Goal: Information Seeking & Learning: Learn about a topic

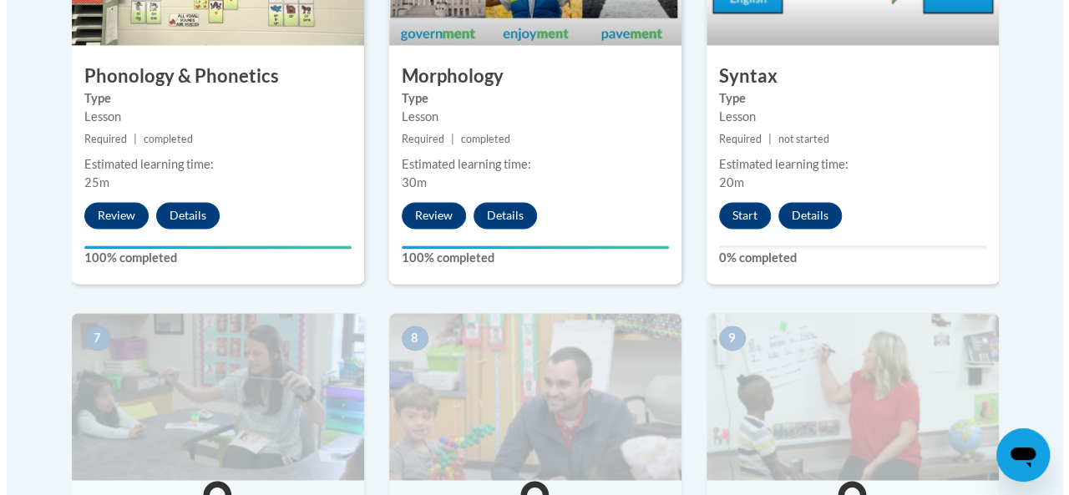
scroll to position [1216, 0]
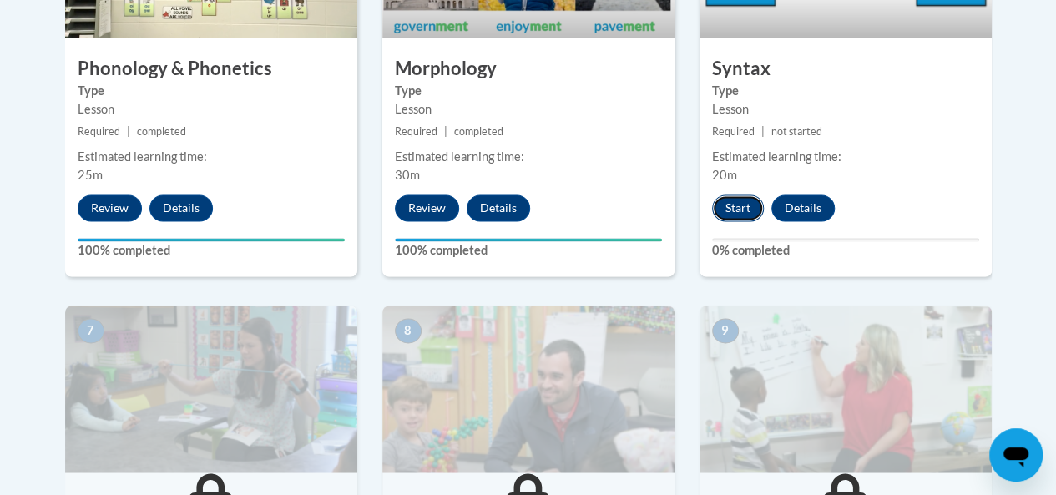
click at [742, 207] on button "Start" at bounding box center [738, 208] width 52 height 27
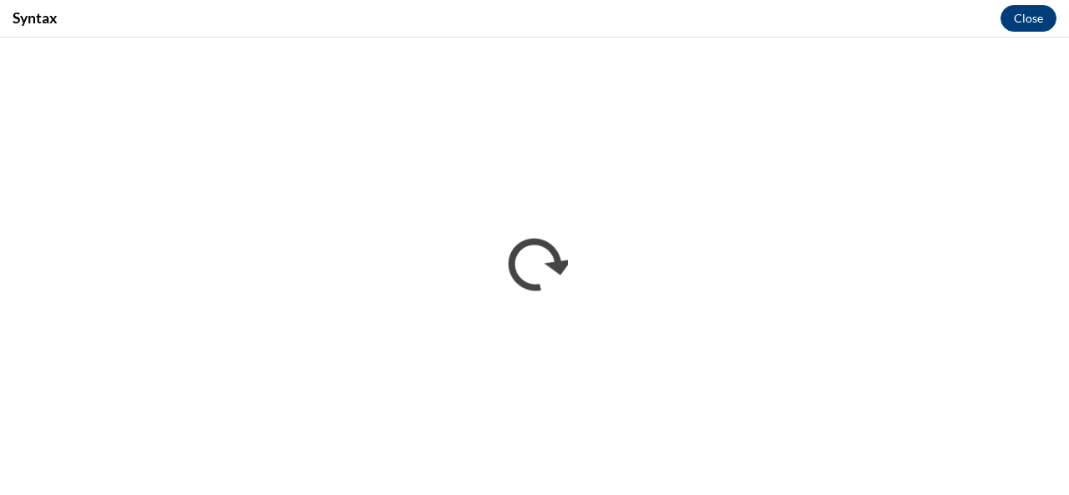
scroll to position [0, 0]
